Goal: Task Accomplishment & Management: Manage account settings

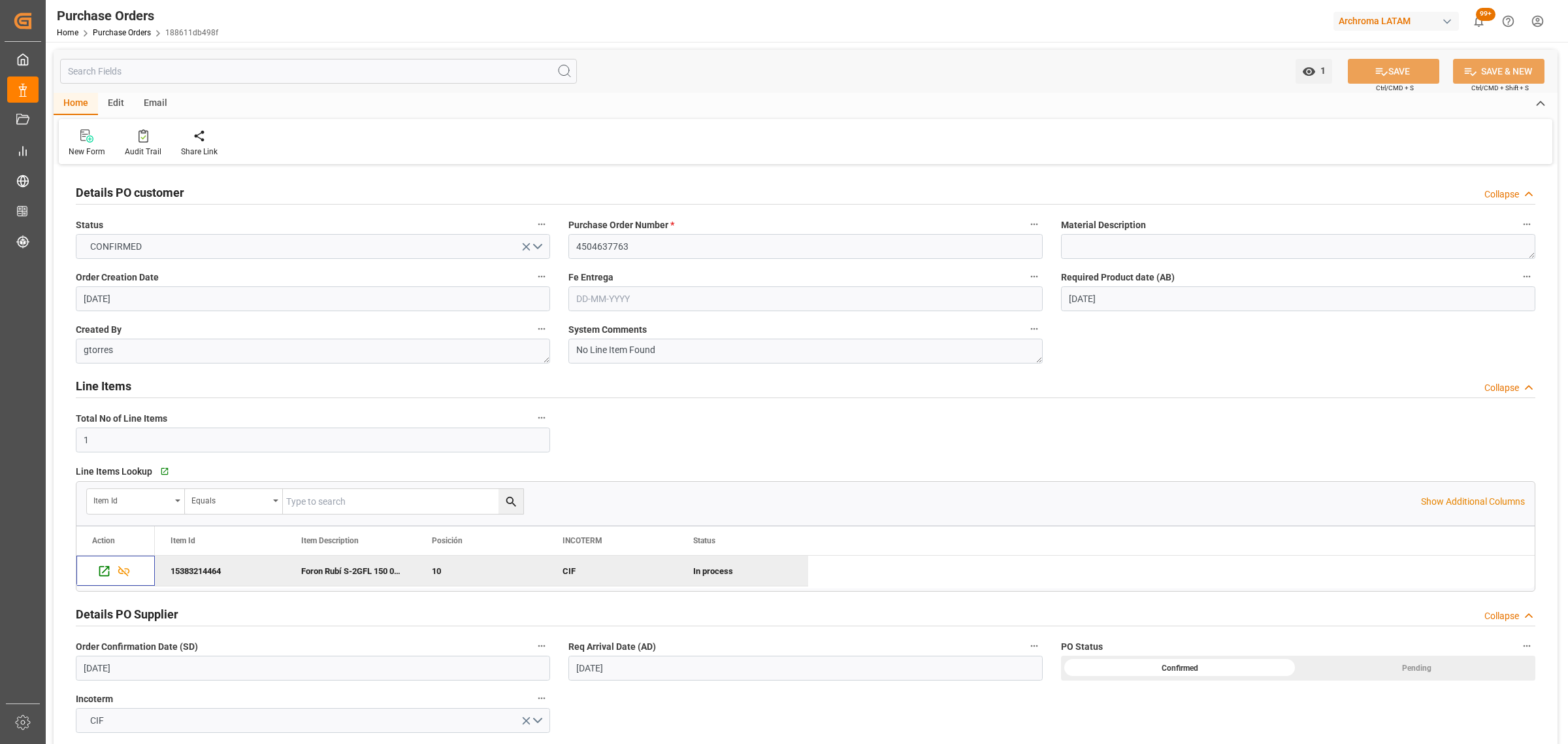
scroll to position [82, 0]
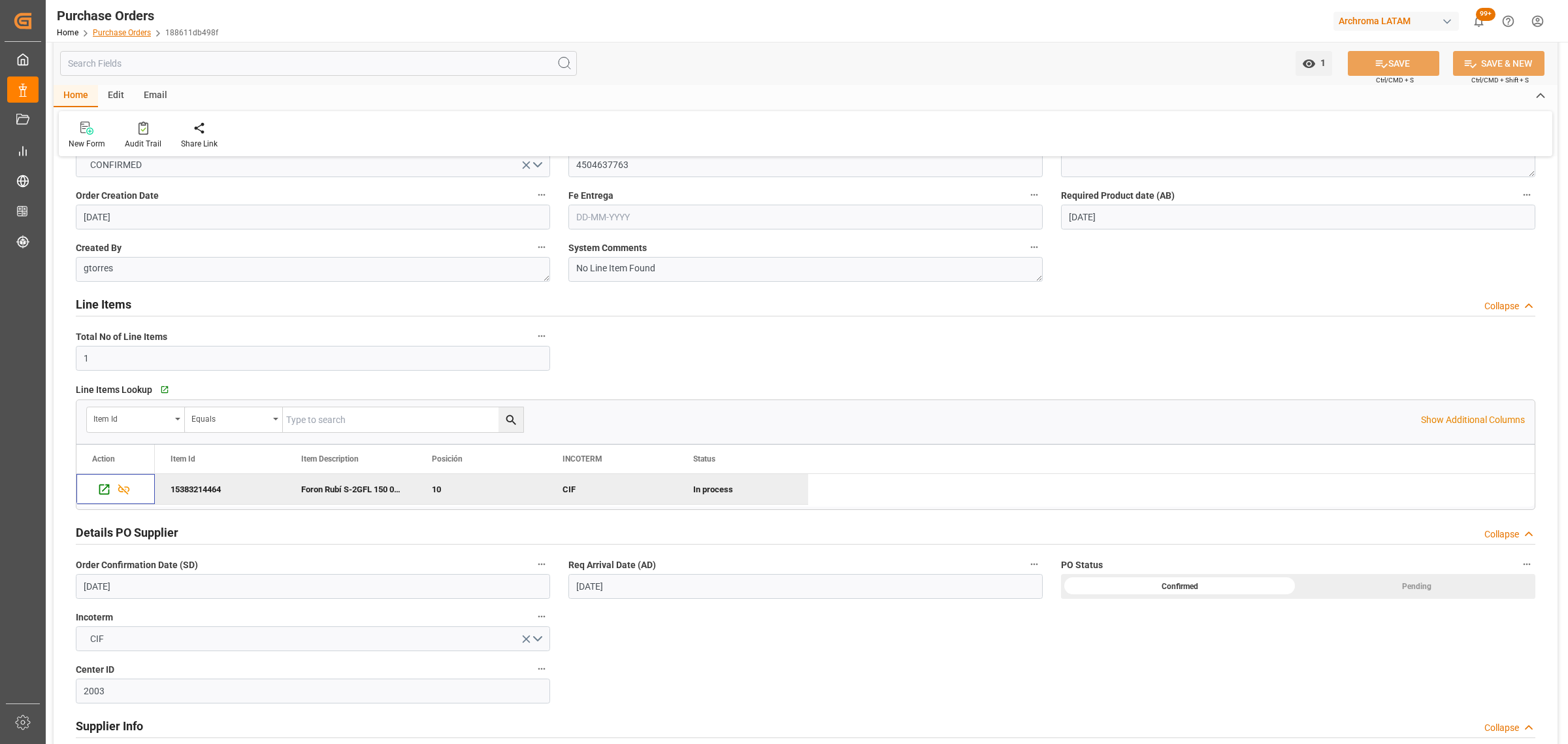
click at [130, 31] on link "Purchase Orders" at bounding box center [121, 32] width 58 height 9
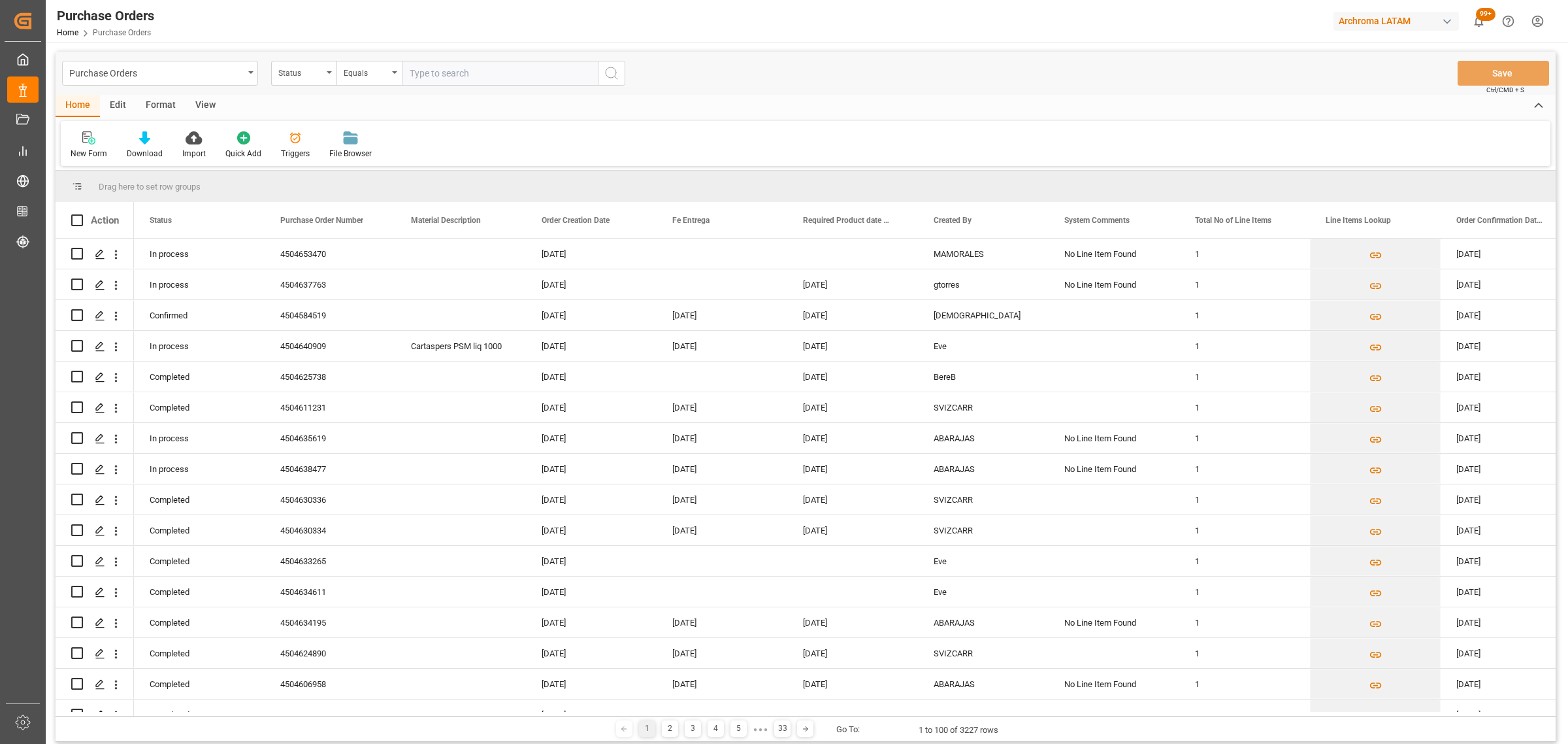
click at [194, 102] on div "View" at bounding box center [205, 106] width 40 height 22
click at [150, 141] on icon at bounding box center [148, 137] width 13 height 13
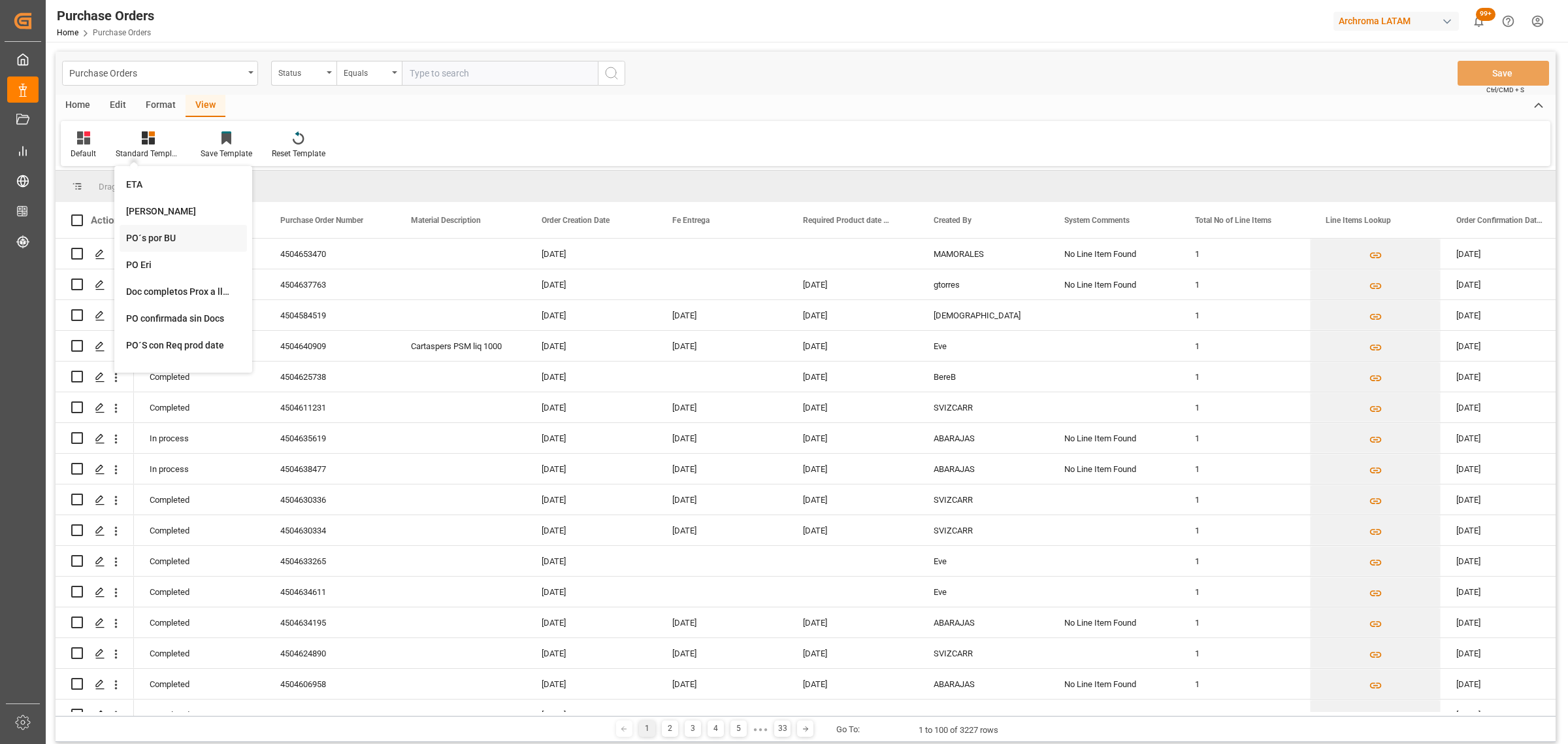
click at [168, 230] on div "PO´s por BU" at bounding box center [183, 238] width 127 height 27
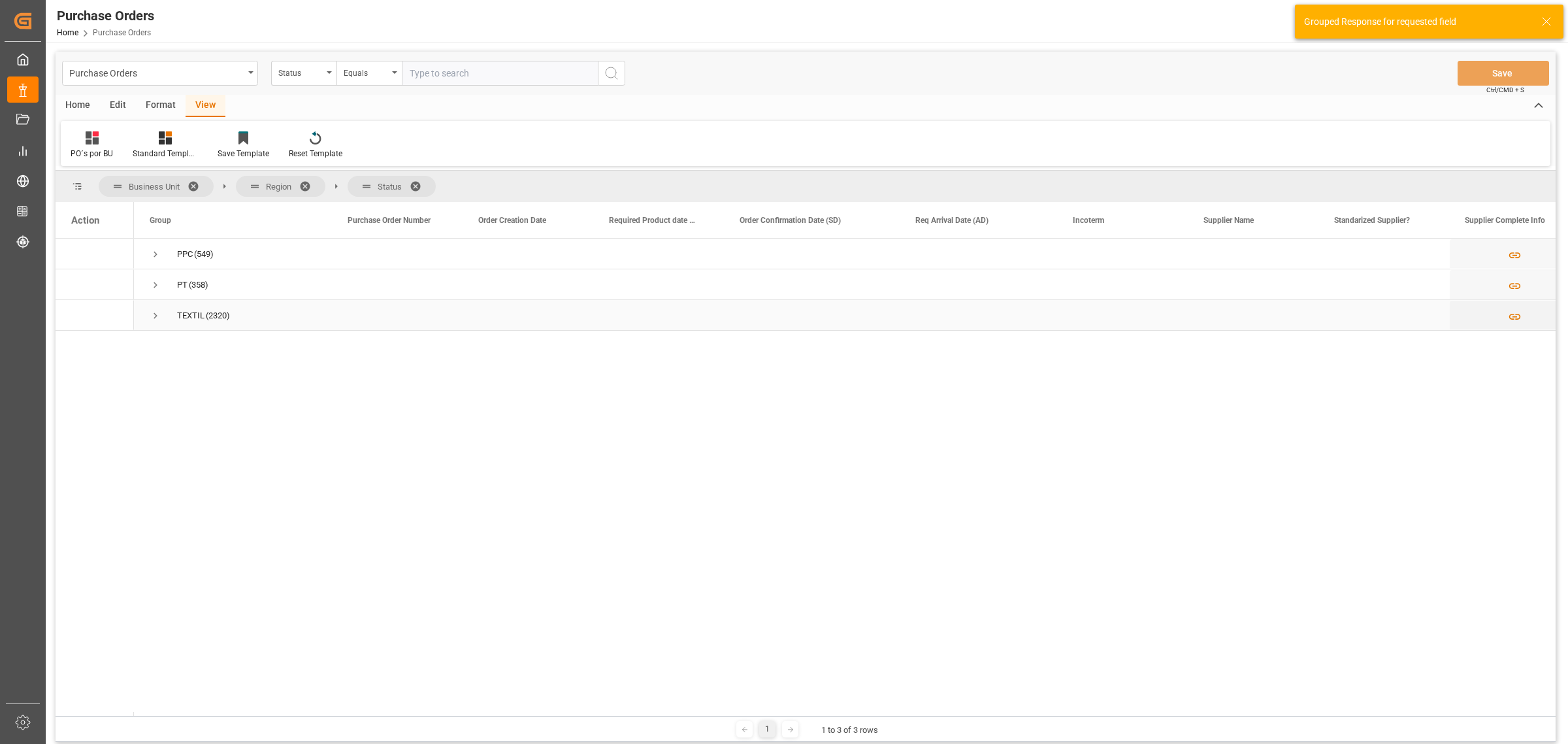
click at [152, 321] on span "Press SPACE to select this row." at bounding box center [155, 315] width 12 height 12
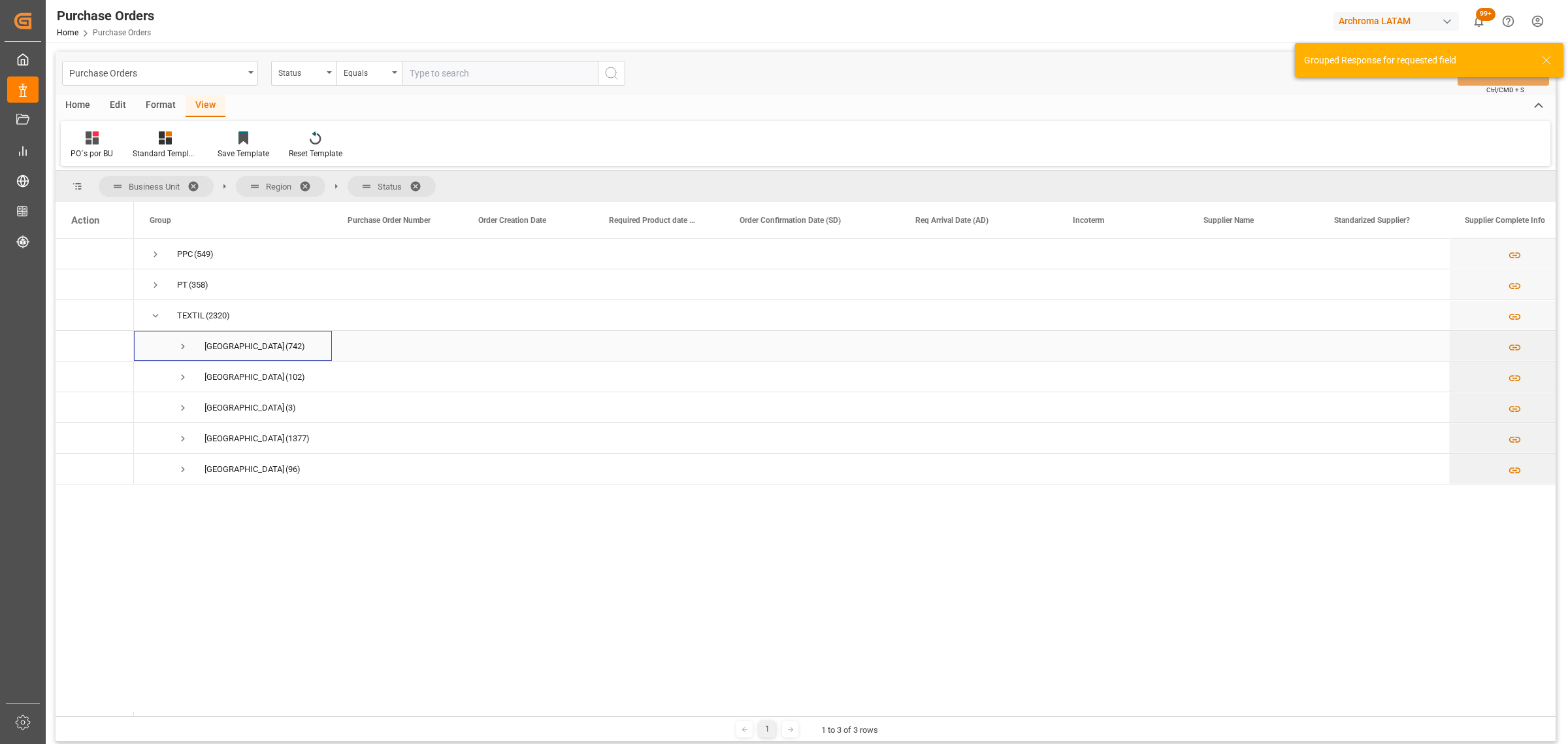
click at [183, 348] on span "Press SPACE to select this row." at bounding box center [182, 346] width 12 height 12
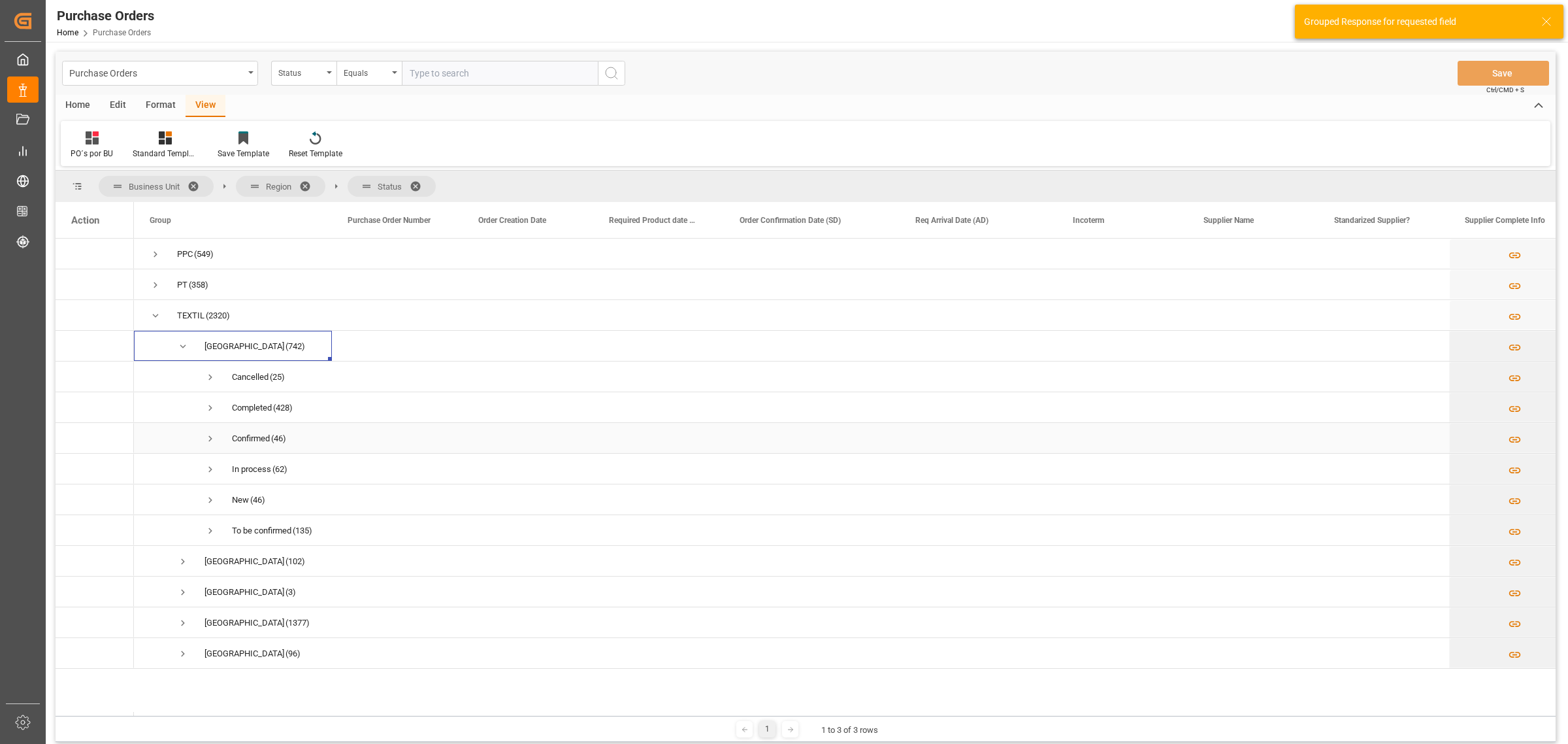
click at [213, 439] on span "Press SPACE to select this row." at bounding box center [210, 438] width 12 height 12
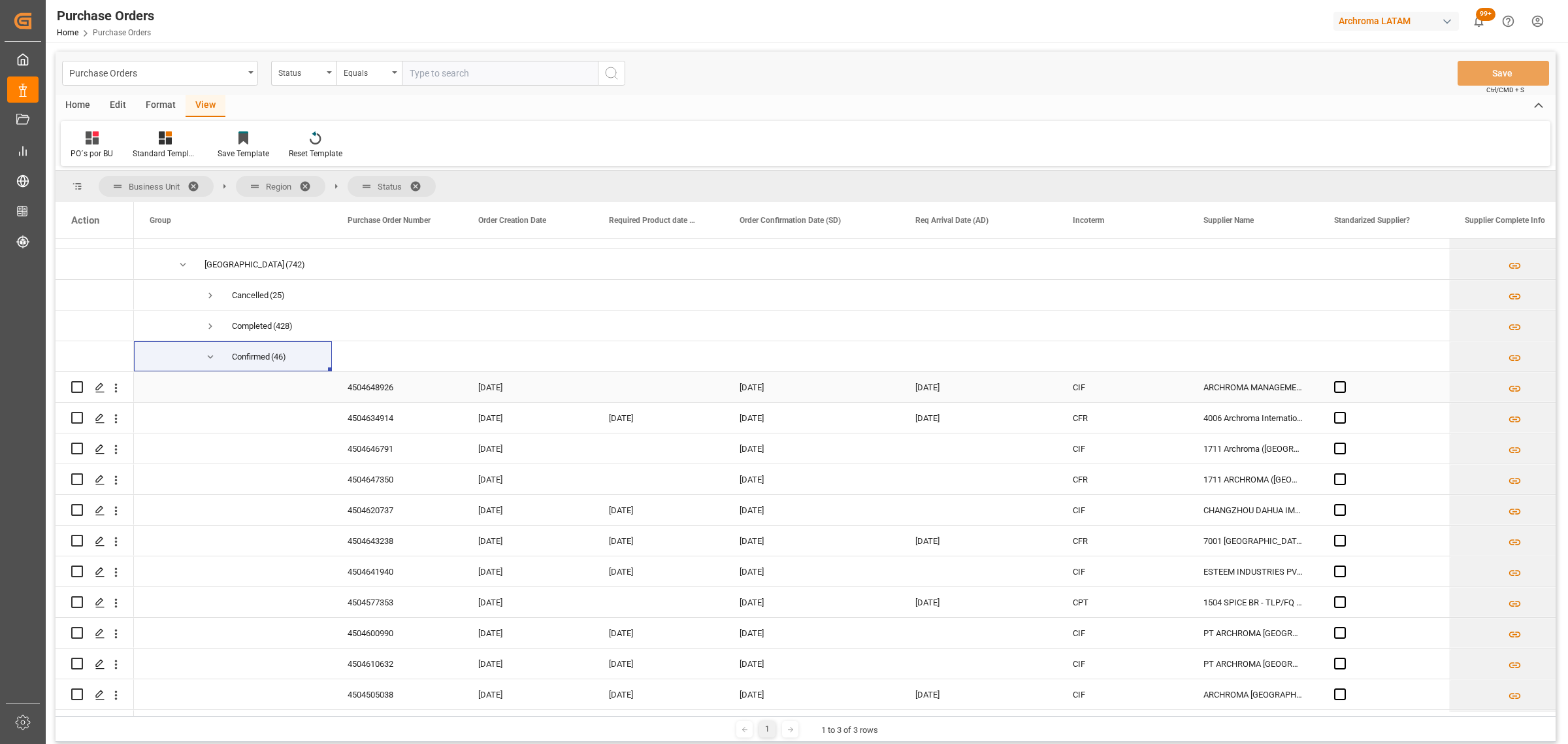
click at [374, 387] on div "4504648926" at bounding box center [397, 387] width 130 height 30
click at [374, 387] on input "4504648926" at bounding box center [397, 394] width 110 height 25
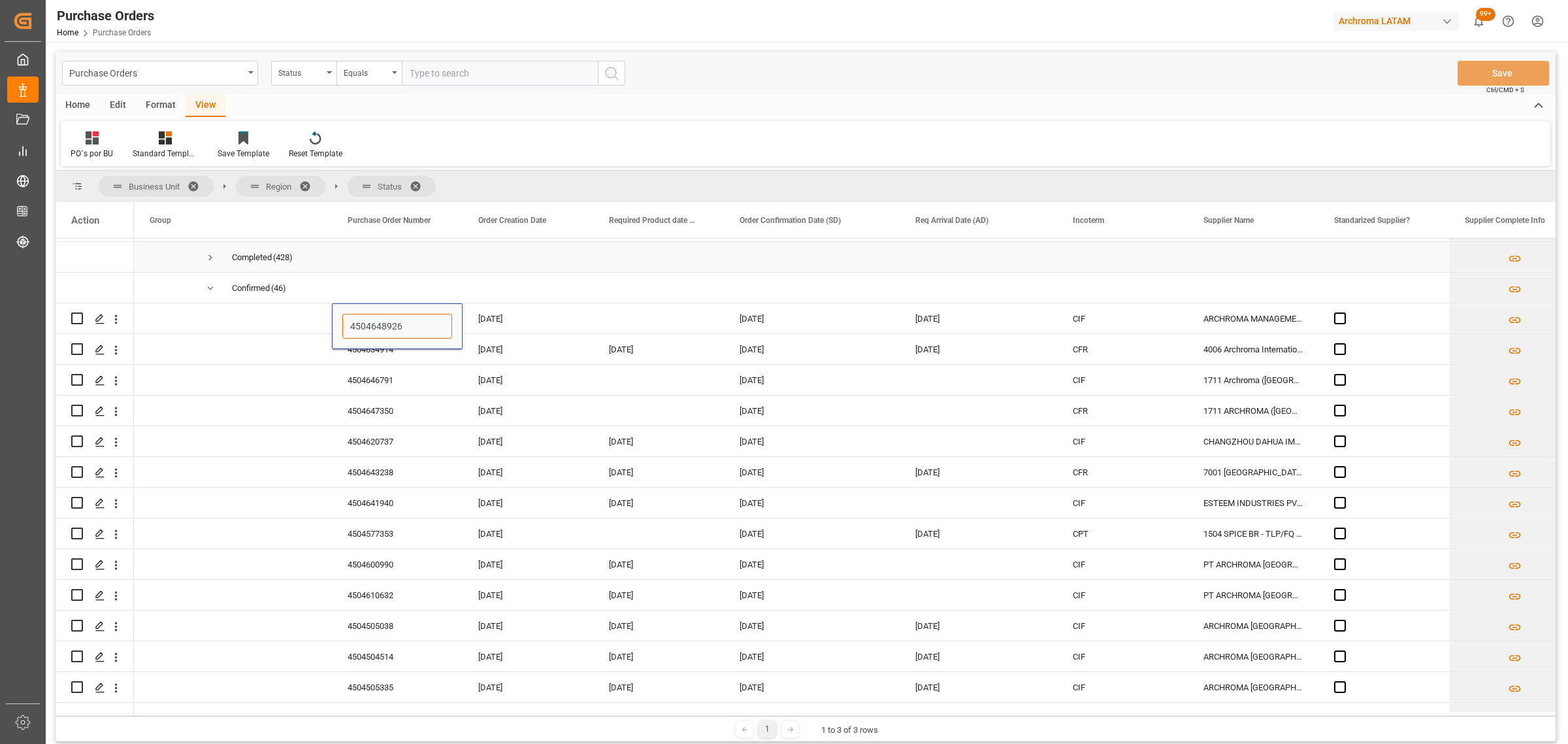
scroll to position [164, 0]
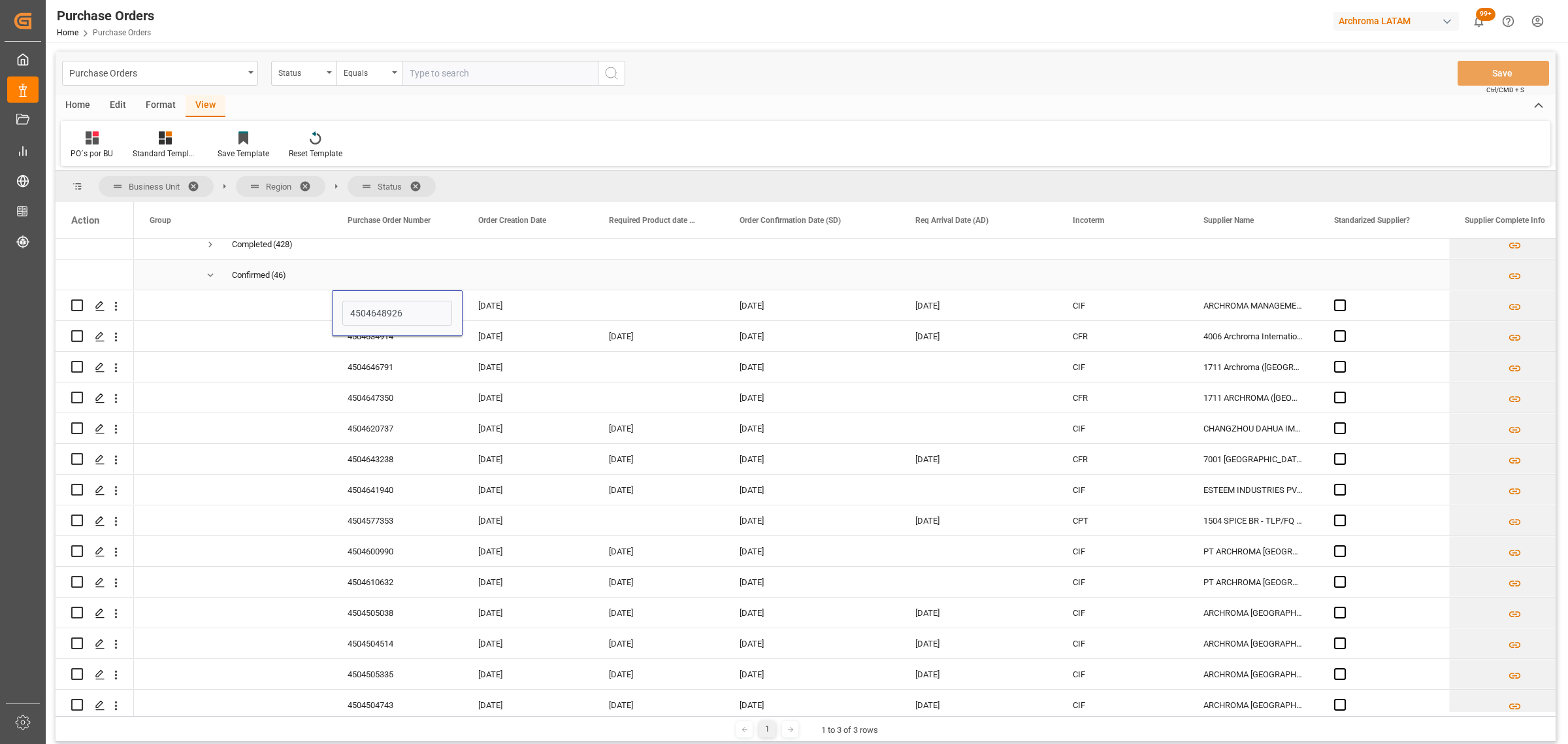
click at [210, 283] on span "Press SPACE to select this row." at bounding box center [210, 275] width 12 height 30
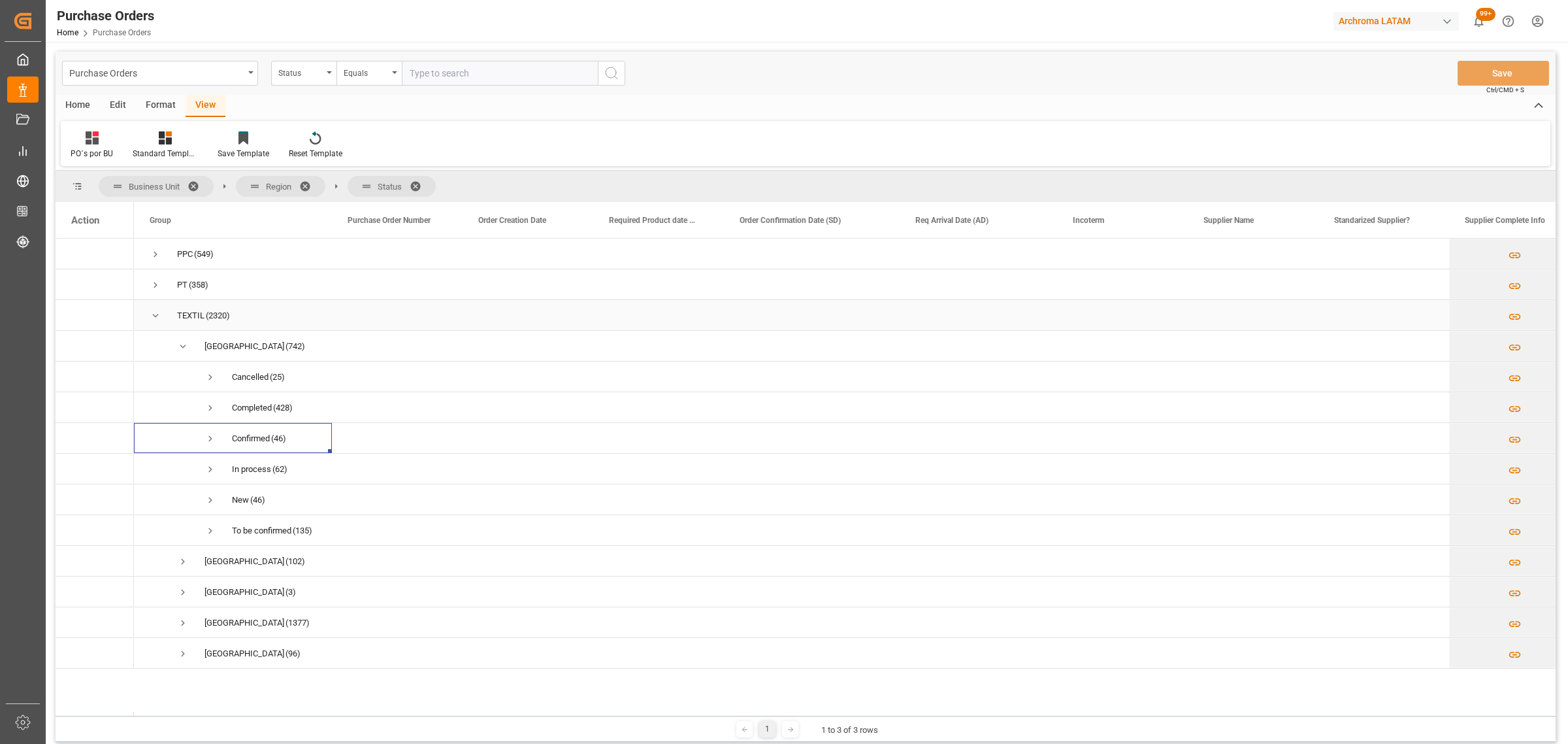
scroll to position [0, 0]
click at [215, 468] on span "Press SPACE to select this row." at bounding box center [210, 468] width 12 height 12
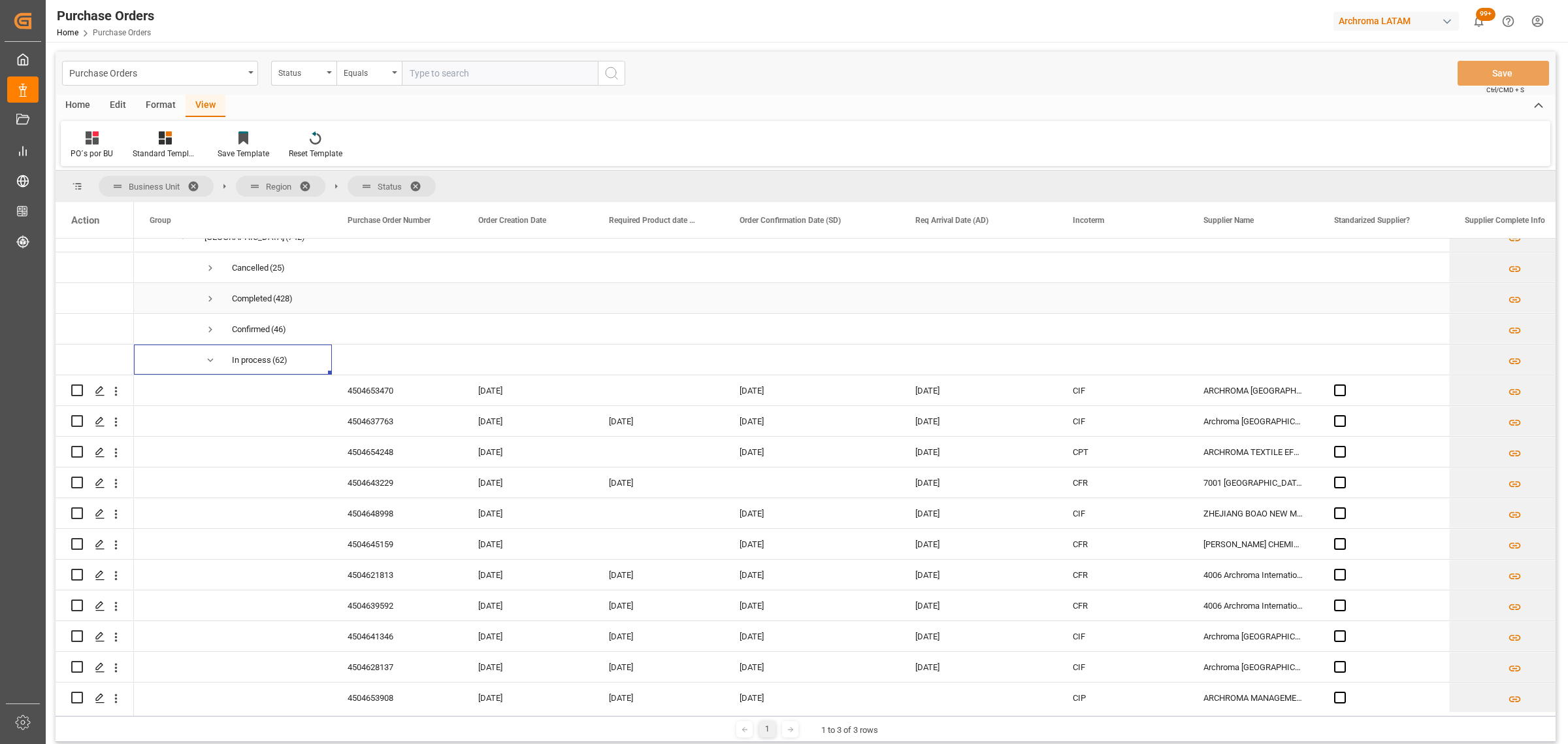
scroll to position [164, 0]
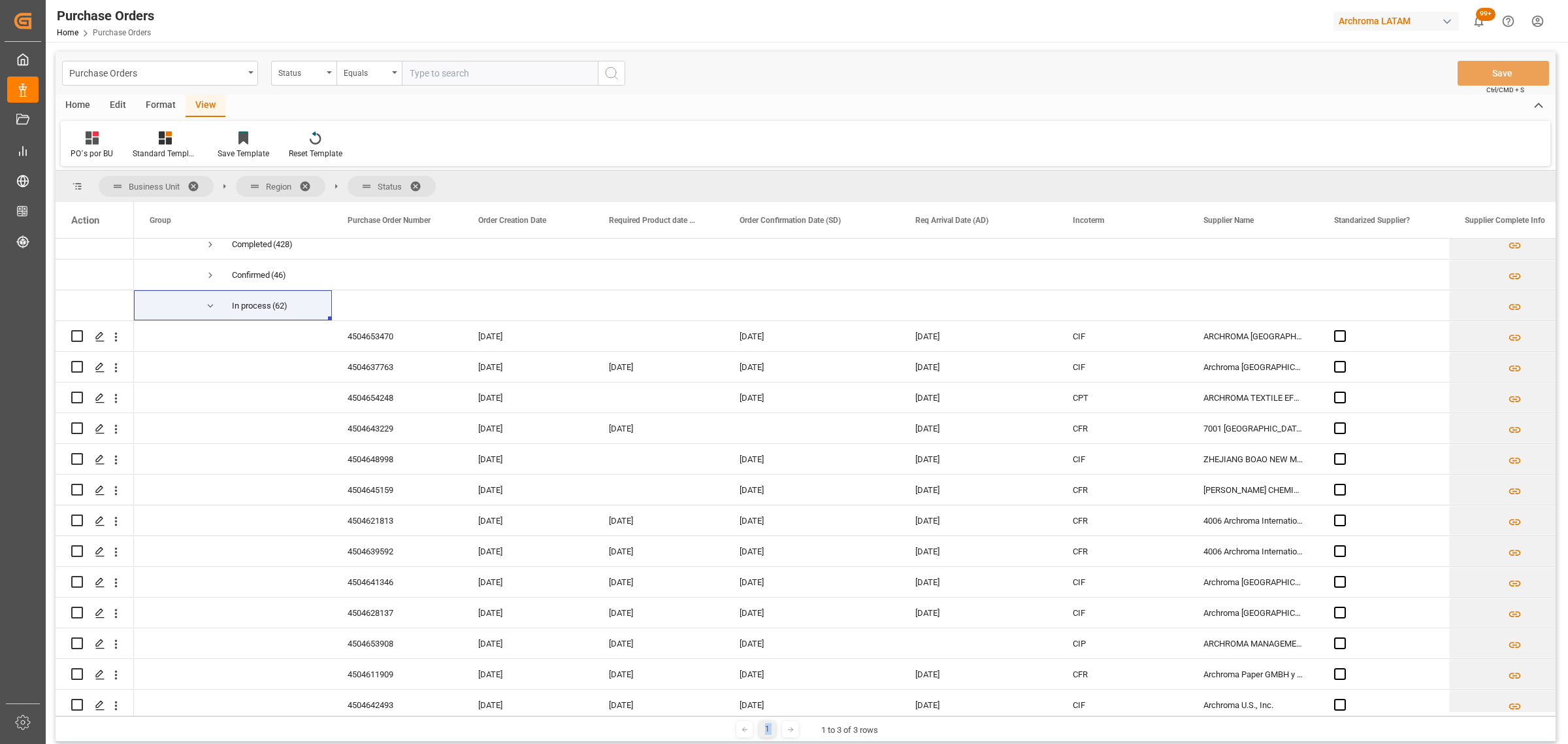
drag, startPoint x: 506, startPoint y: 715, endPoint x: 593, endPoint y: 716, distance: 87.0
click at [593, 716] on div "1 1 to 3 of 3 rows" at bounding box center [806, 729] width 1500 height 26
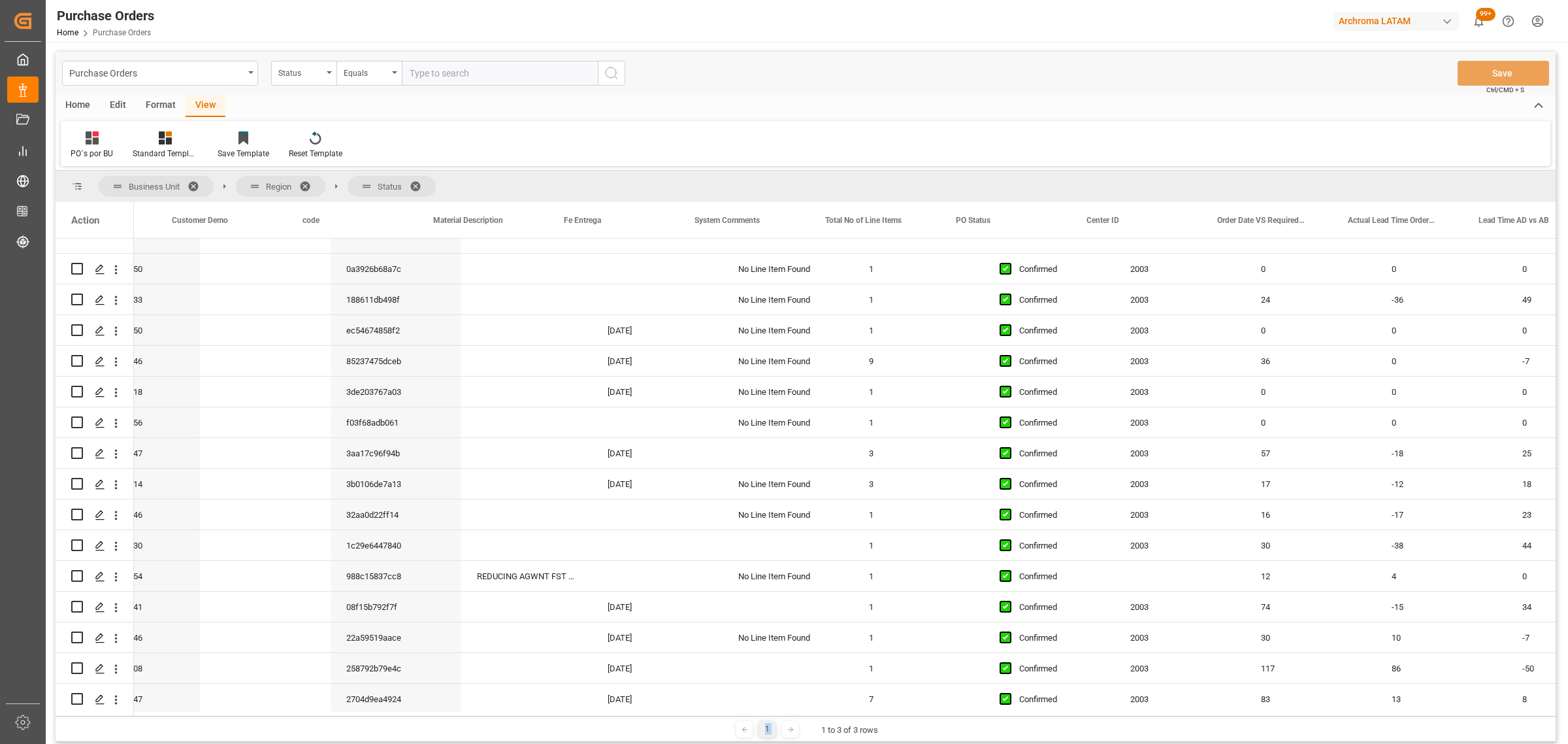
scroll to position [0, 1439]
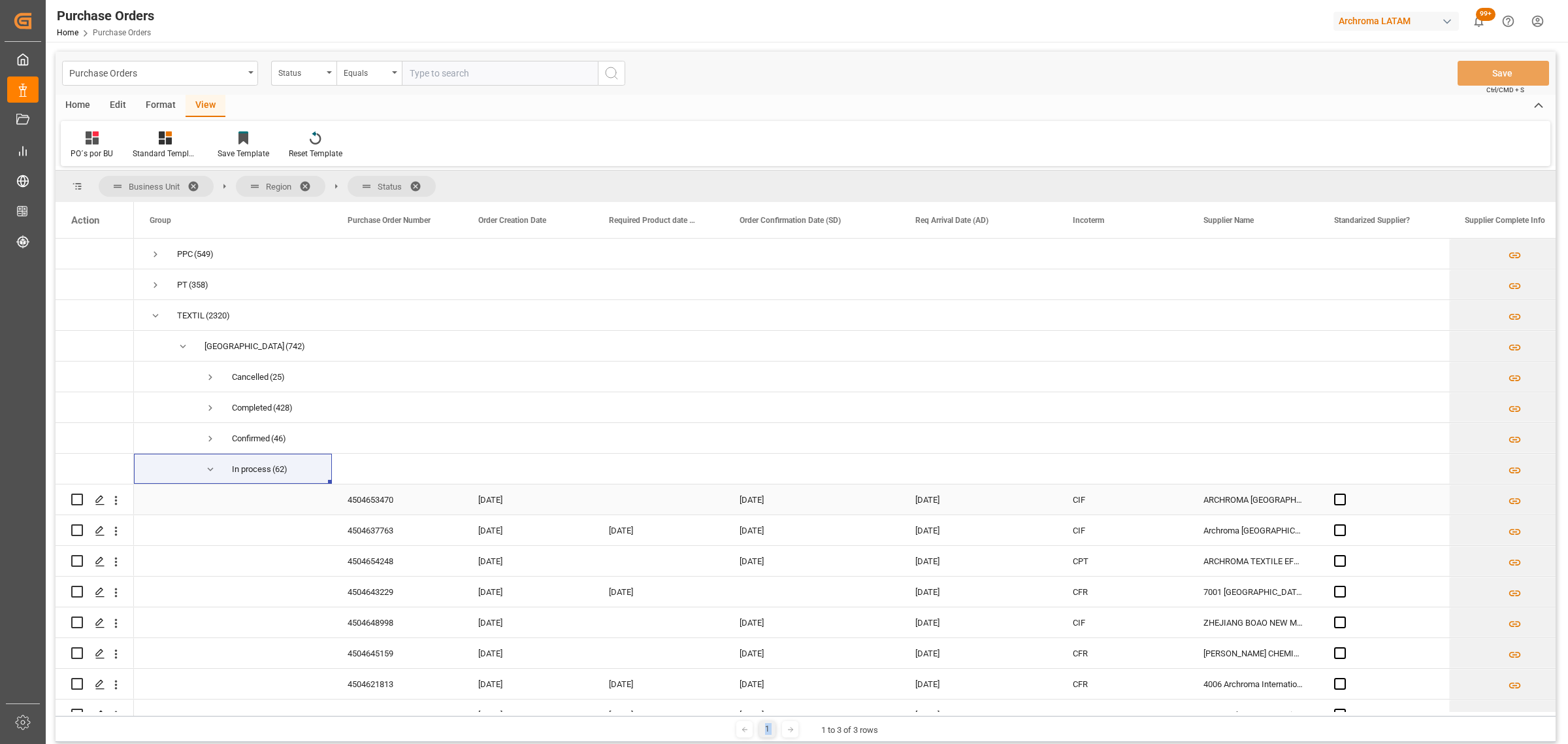
click at [386, 505] on div "4504653470" at bounding box center [397, 499] width 130 height 30
click at [386, 505] on input "4504653470" at bounding box center [397, 507] width 110 height 25
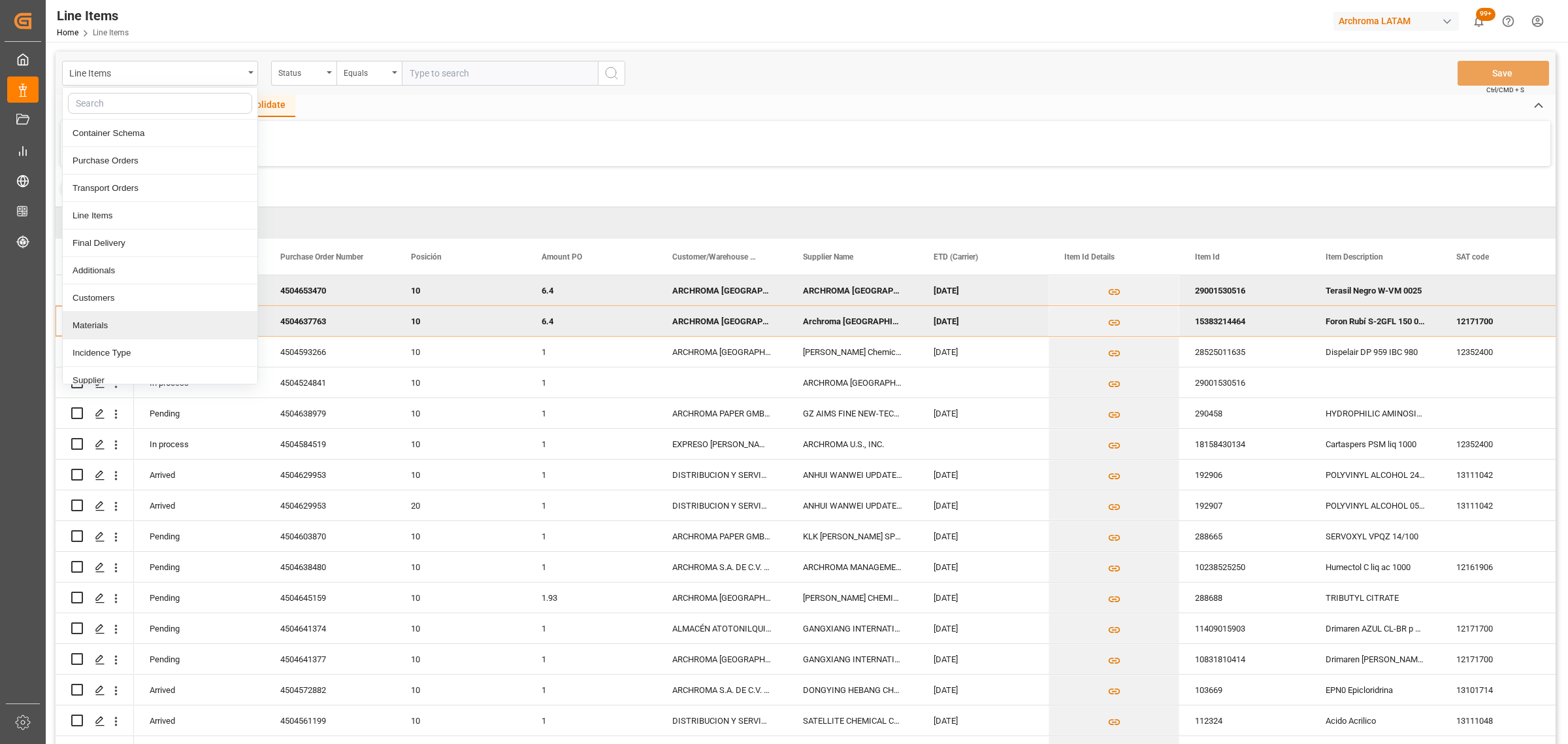
click at [113, 324] on div "Materials" at bounding box center [160, 326] width 194 height 28
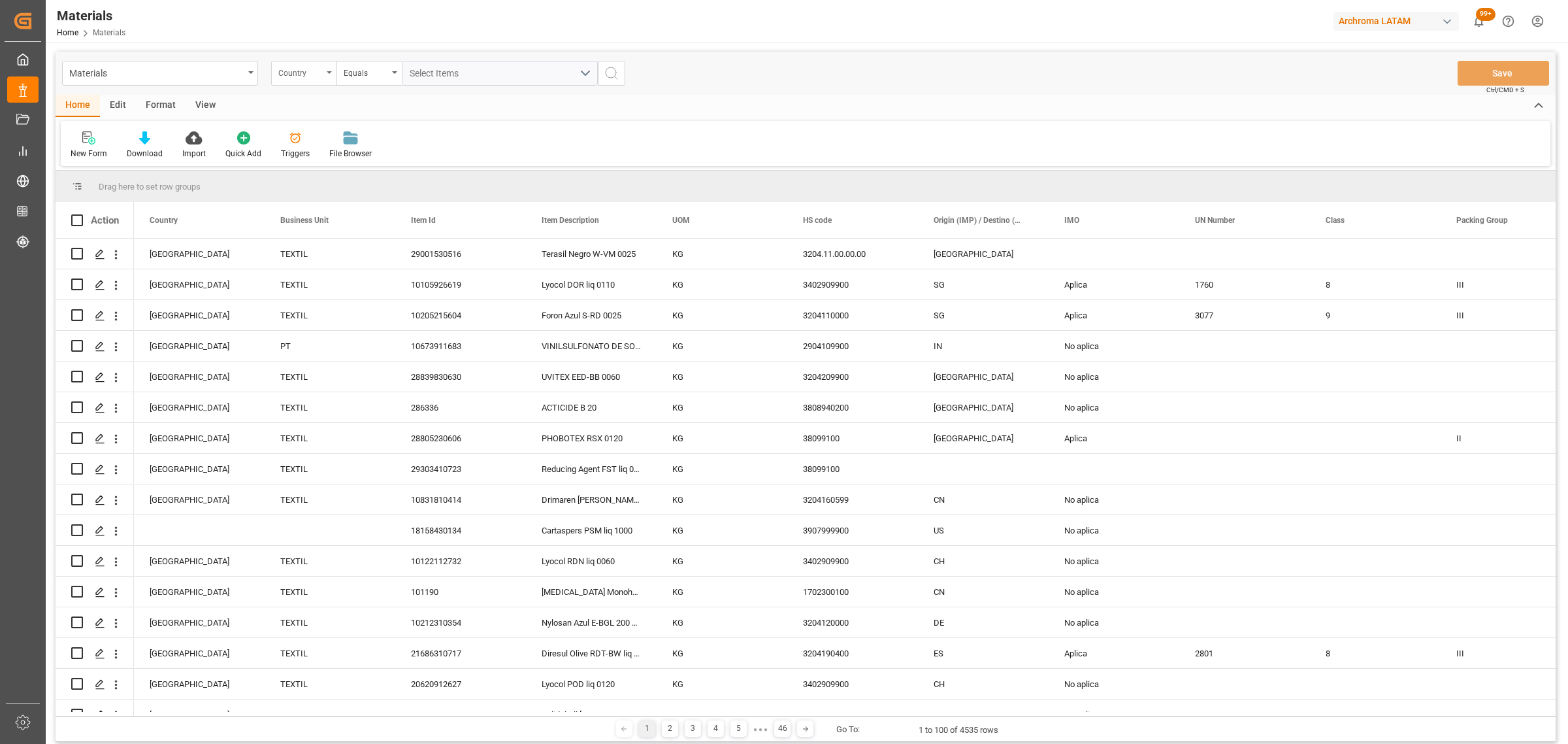
click at [300, 75] on div "Country" at bounding box center [301, 71] width 45 height 15
click at [312, 186] on div "Item Id" at bounding box center [369, 188] width 194 height 28
click at [380, 74] on div "Equals" at bounding box center [366, 71] width 45 height 15
drag, startPoint x: 383, startPoint y: 157, endPoint x: 407, endPoint y: 126, distance: 39.2
click at [383, 157] on div "Fuzzy search" at bounding box center [434, 161] width 194 height 28
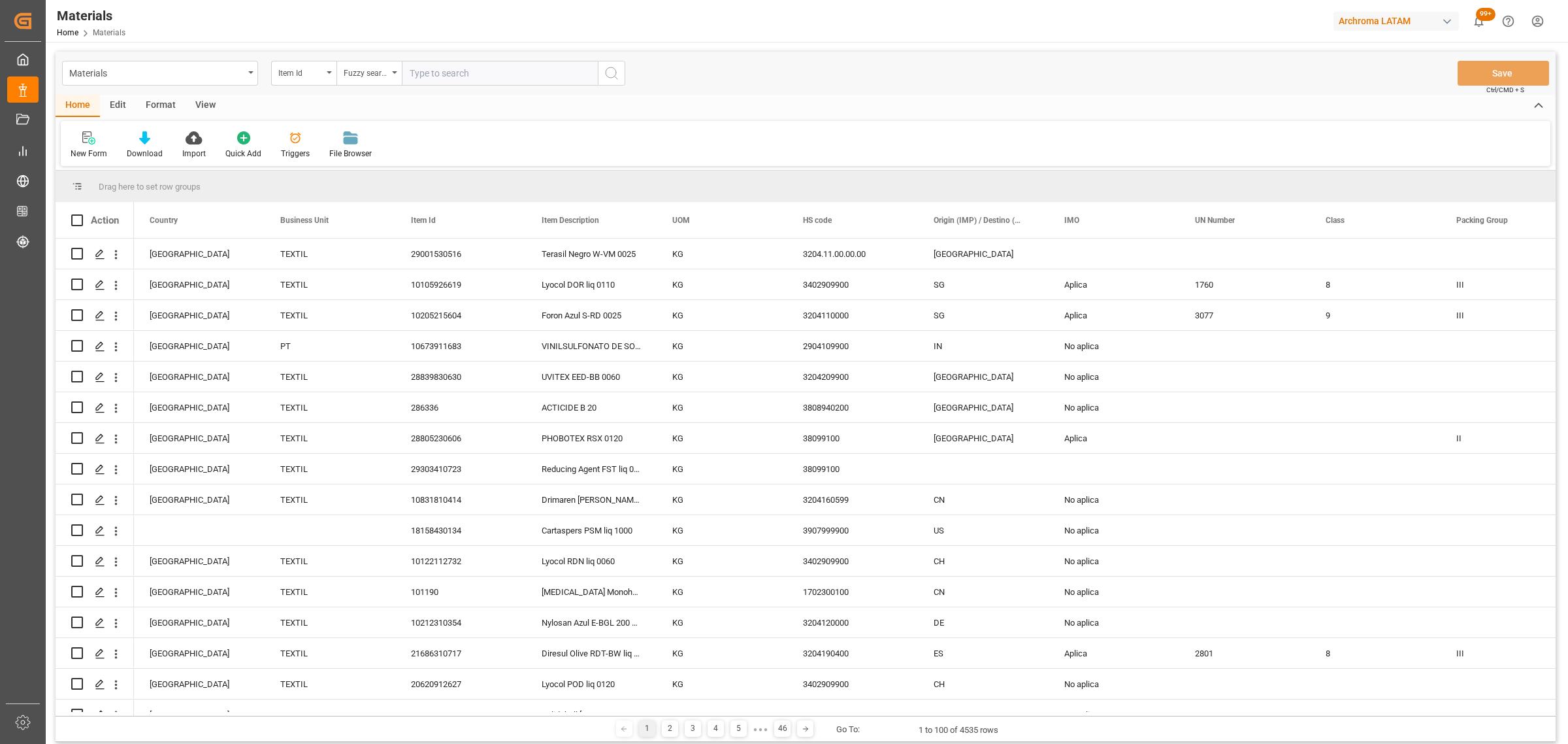
click at [448, 64] on input "text" at bounding box center [500, 73] width 196 height 25
type input "21686310717"
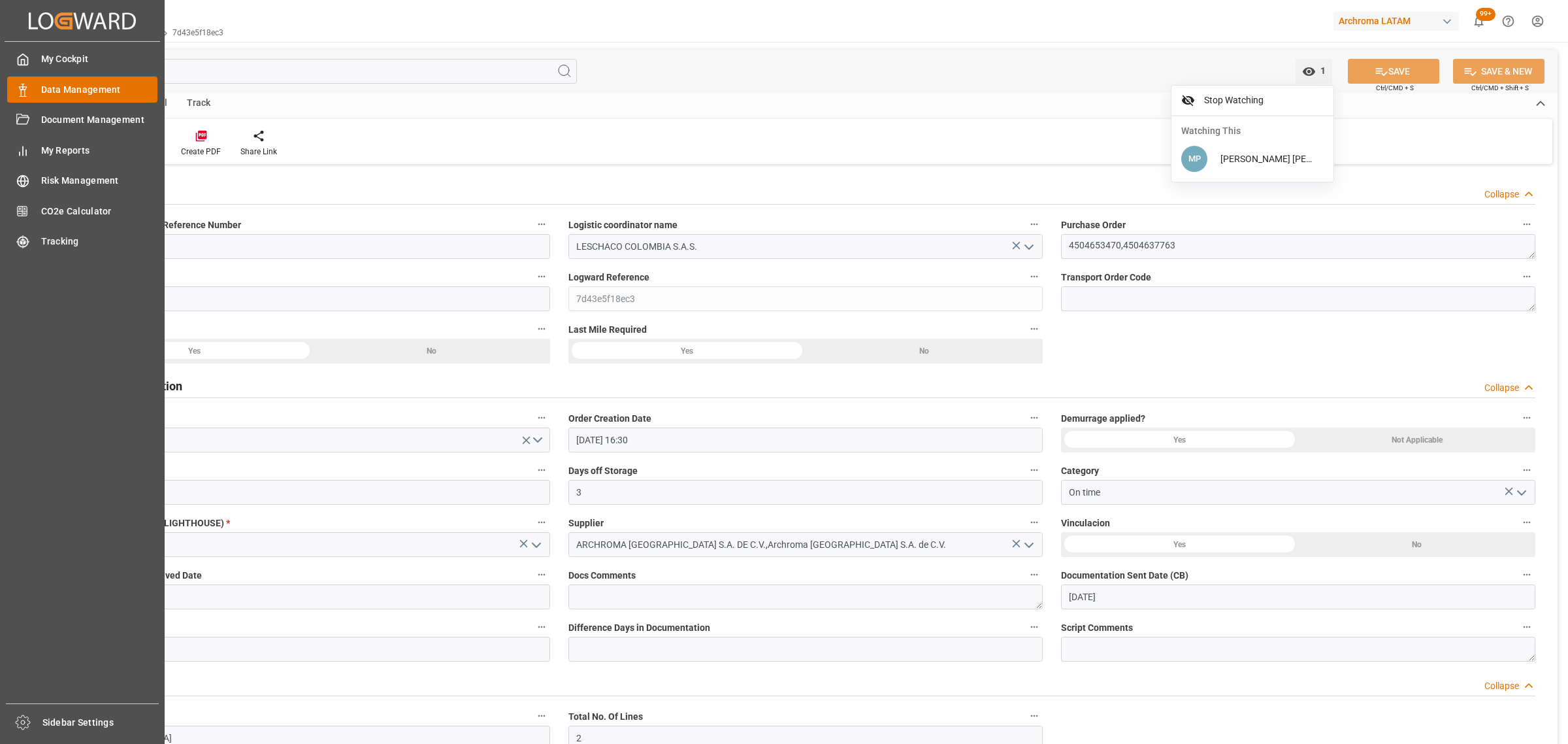
click at [32, 85] on div "Data Management Data Management" at bounding box center [82, 89] width 150 height 25
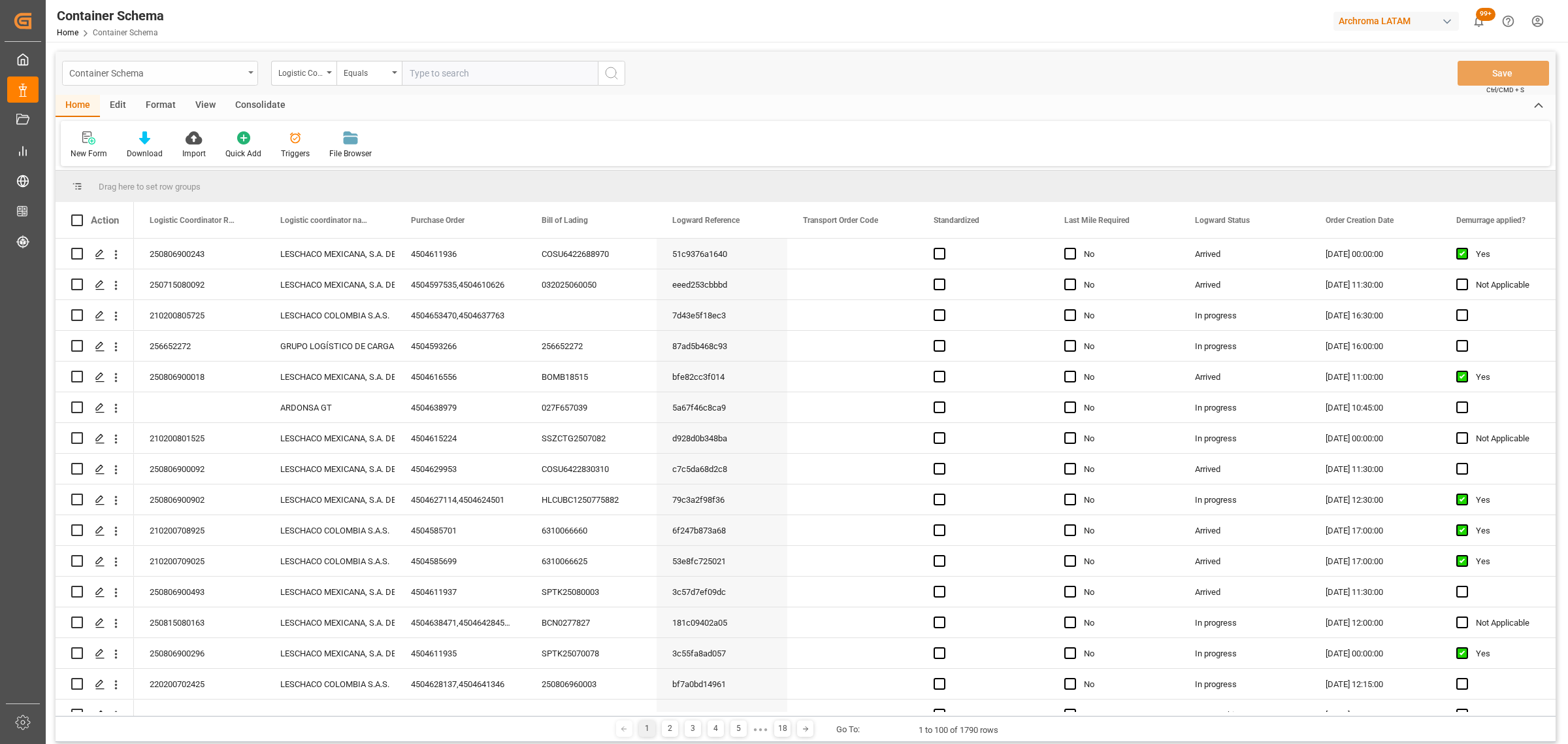
click at [165, 76] on div "Container Schema" at bounding box center [157, 72] width 174 height 16
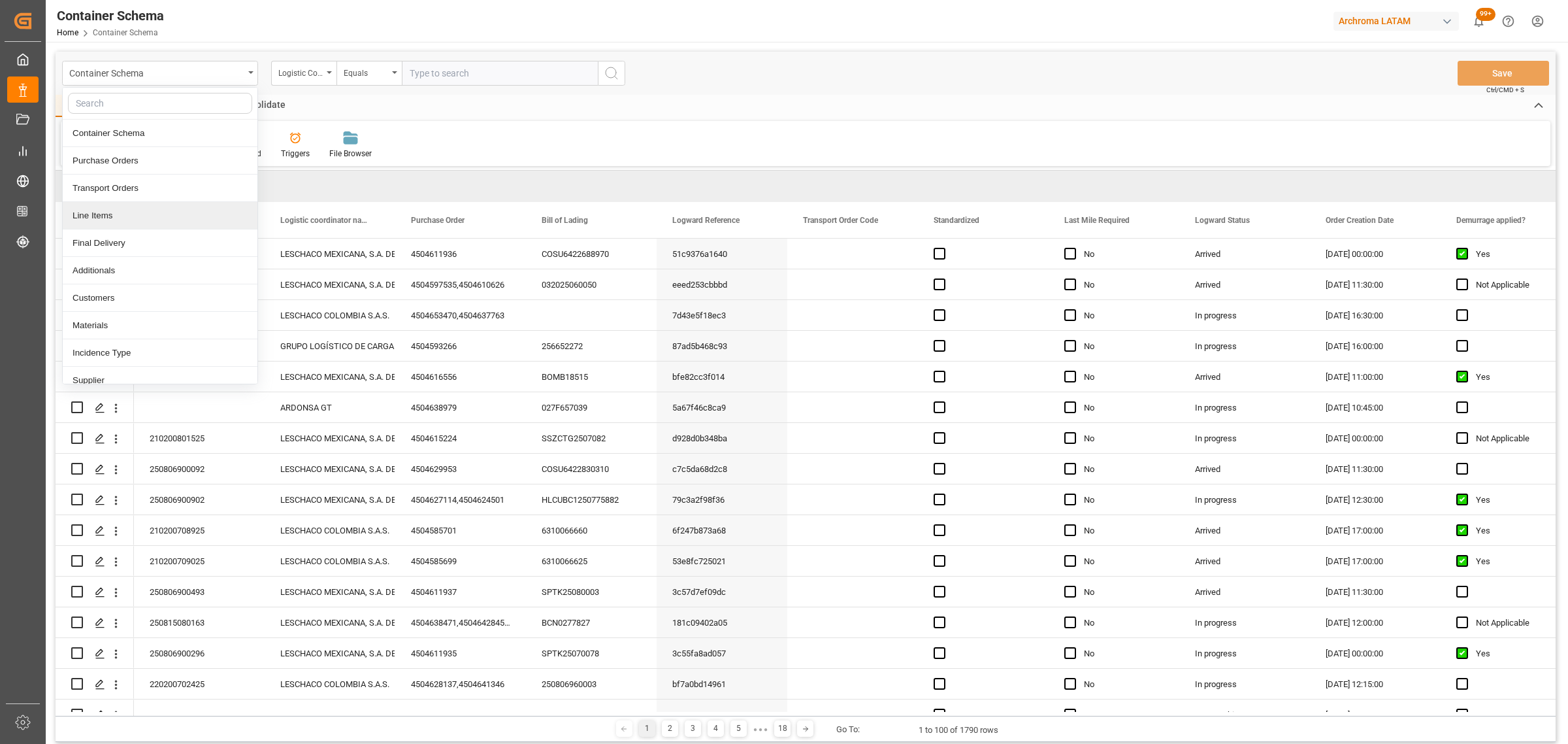
drag, startPoint x: 112, startPoint y: 211, endPoint x: 172, endPoint y: 184, distance: 65.8
click at [113, 211] on div "Line Items" at bounding box center [160, 216] width 194 height 28
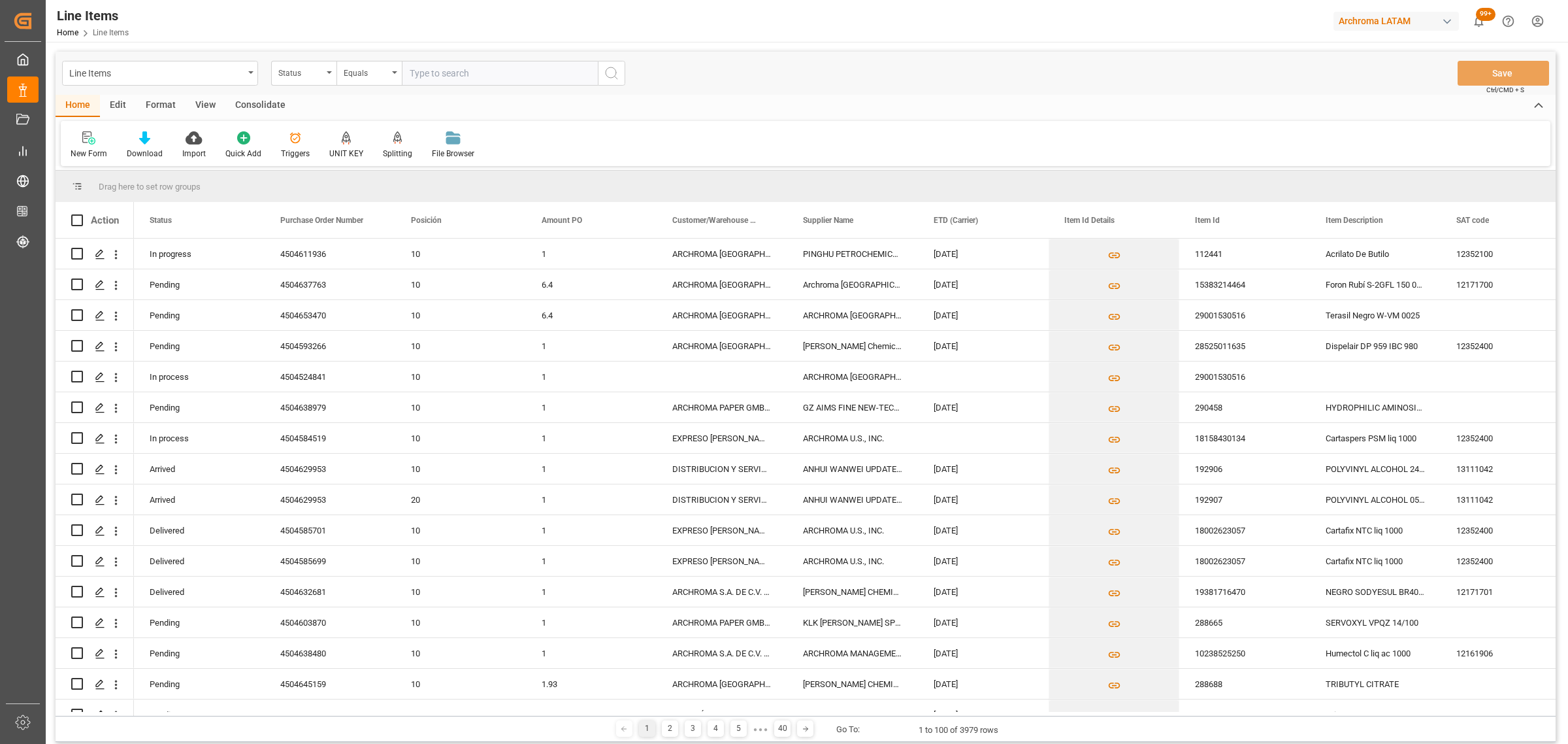
click at [311, 76] on div "Status" at bounding box center [301, 71] width 45 height 15
click at [357, 164] on div "Purchase Order Number" at bounding box center [369, 161] width 194 height 28
click at [367, 79] on div "Equals" at bounding box center [369, 73] width 66 height 25
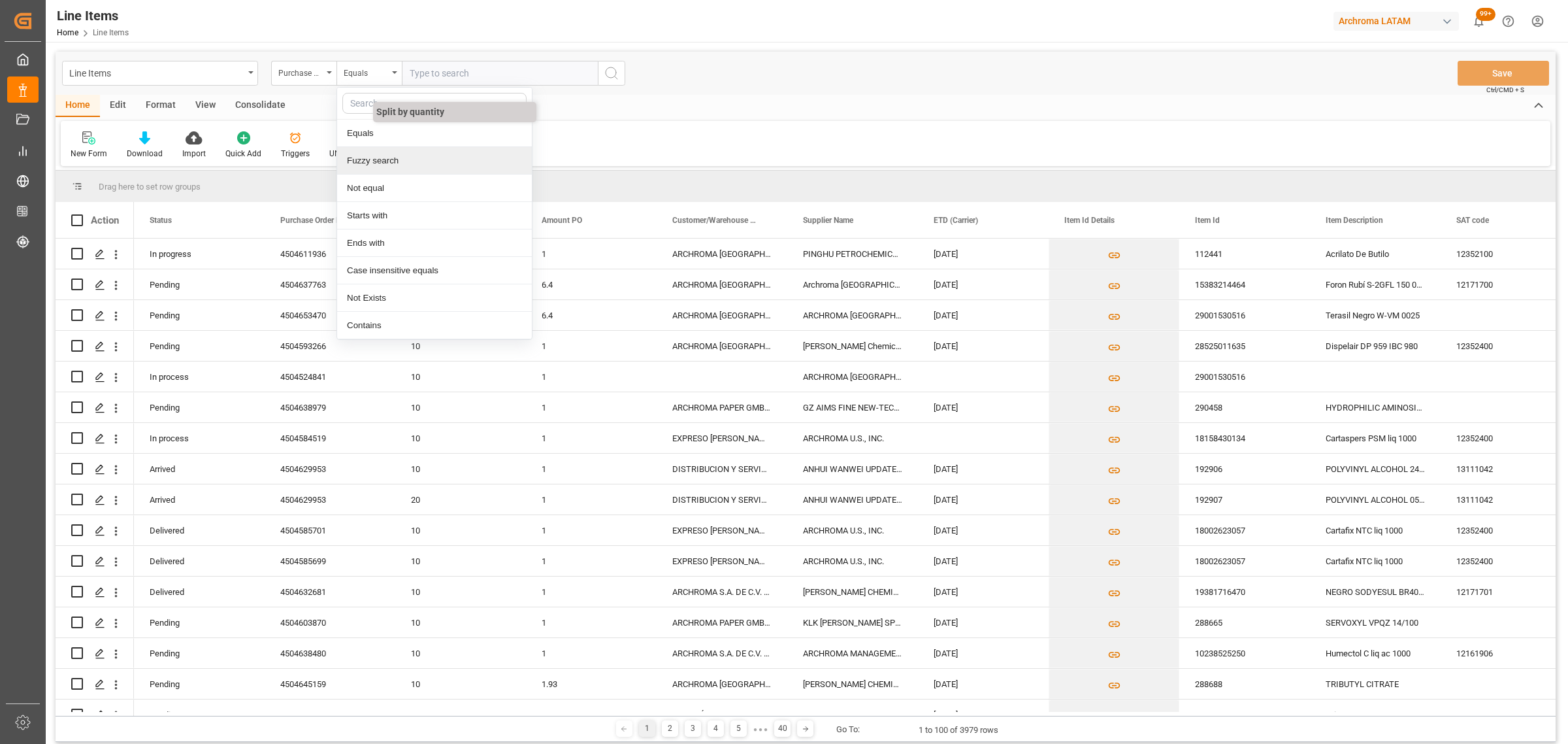
click at [403, 155] on div "Fuzzy search" at bounding box center [434, 161] width 194 height 28
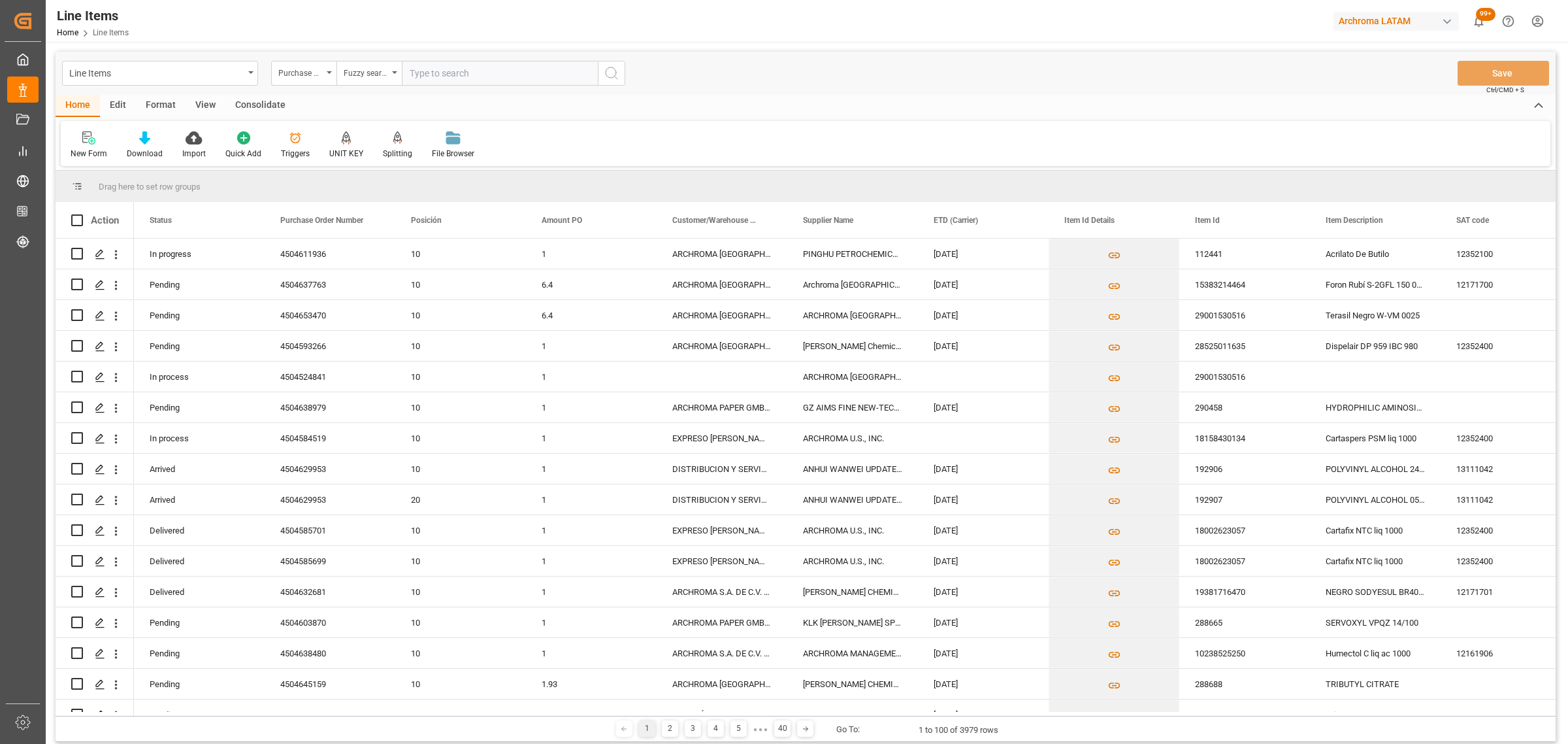
click at [458, 59] on div "Line Items Purchase Order Number Fuzzy search Save Ctrl/CMD + S" at bounding box center [806, 73] width 1500 height 43
click at [458, 70] on input "text" at bounding box center [500, 73] width 196 height 25
paste input "4504653470"
type input "4504653470"
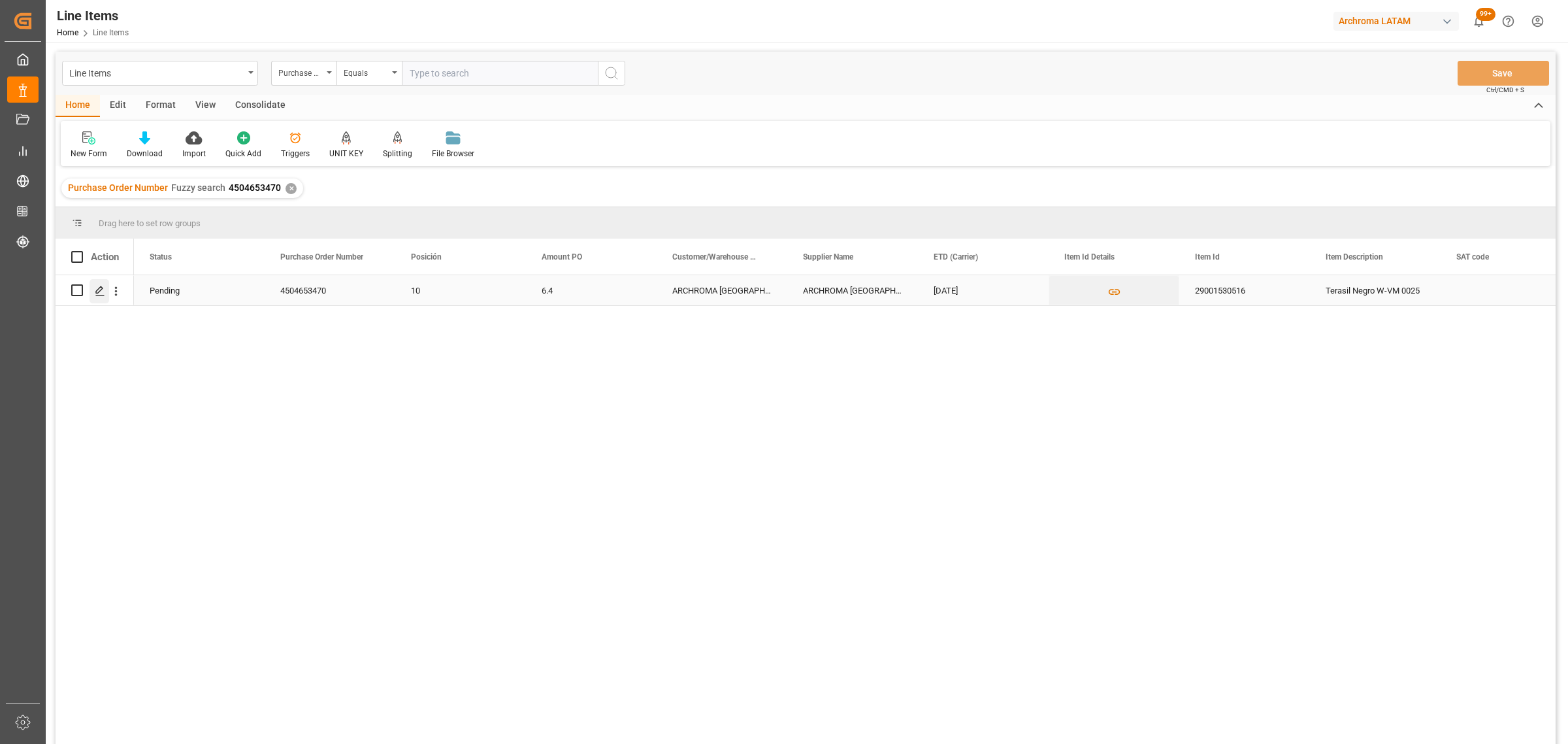
click at [100, 293] on icon "Press SPACE to select this row." at bounding box center [100, 291] width 11 height 11
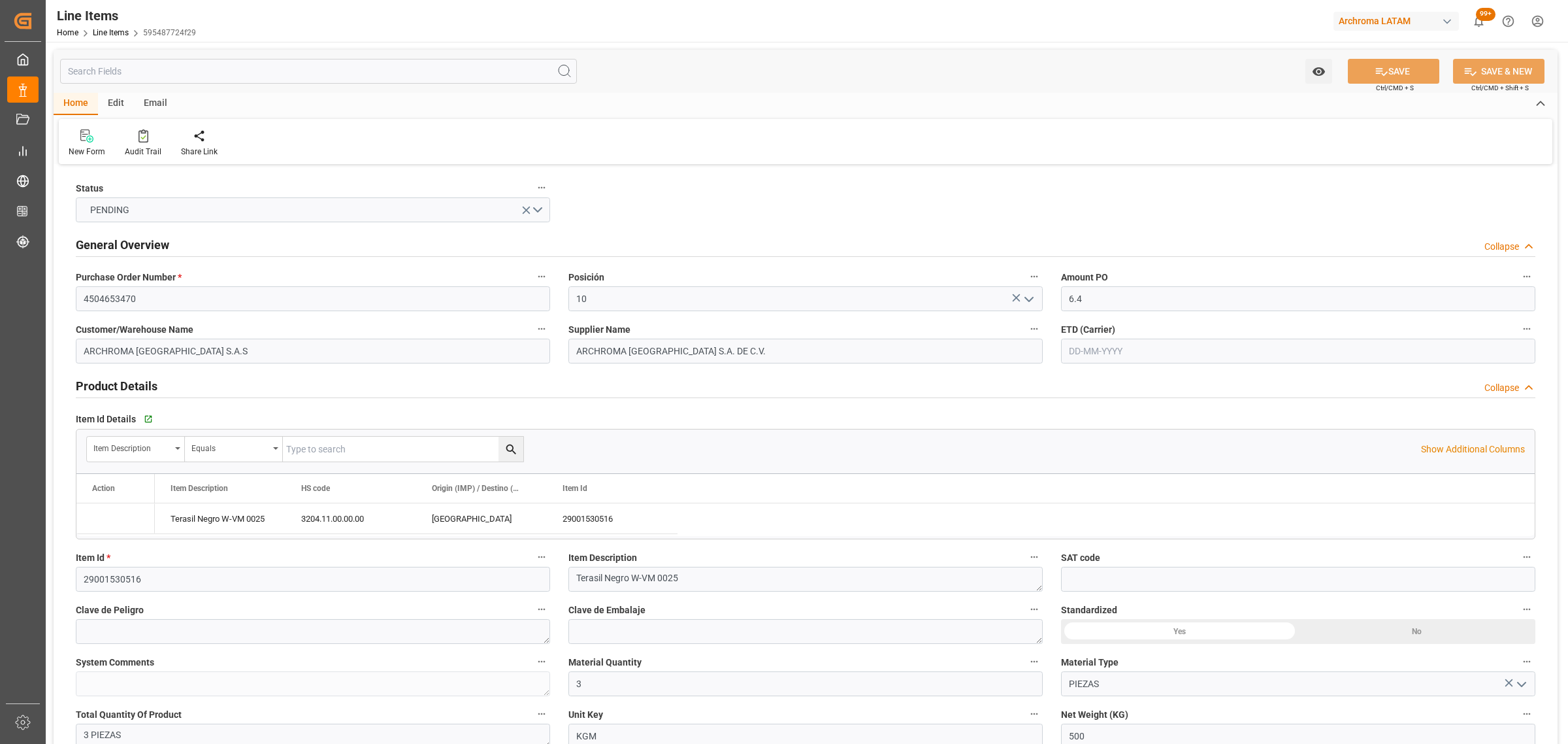
type input "[DATE]"
type input "16-08-2025 19:44"
type input "14-08-2025 13:50"
